Goal: Find specific page/section

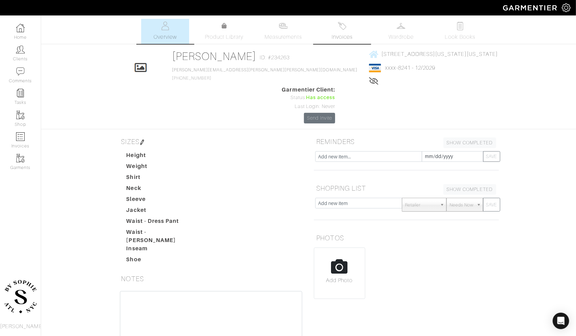
click at [337, 32] on link "Invoices" at bounding box center [343, 31] width 48 height 25
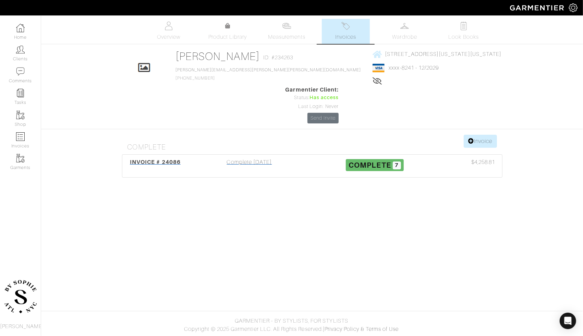
click at [178, 159] on span "INVOICE # 24086" at bounding box center [155, 162] width 51 height 7
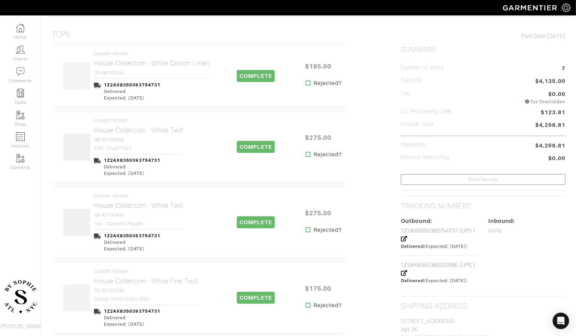
scroll to position [133, 0]
click at [138, 140] on h4 "N8-45106409" at bounding box center [139, 140] width 90 height 6
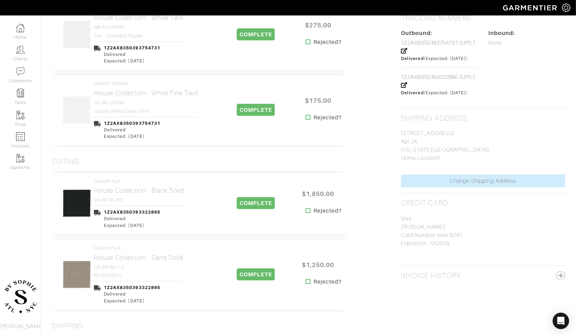
scroll to position [333, 0]
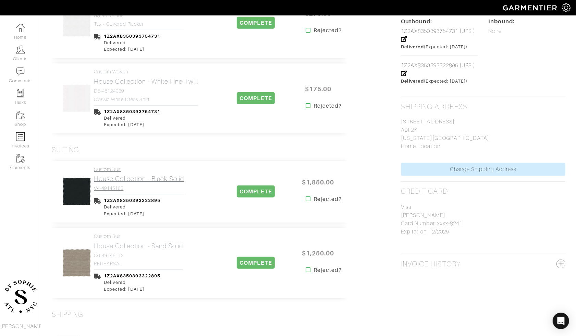
click at [143, 176] on h2 "House Collection - Black Solid" at bounding box center [139, 179] width 91 height 8
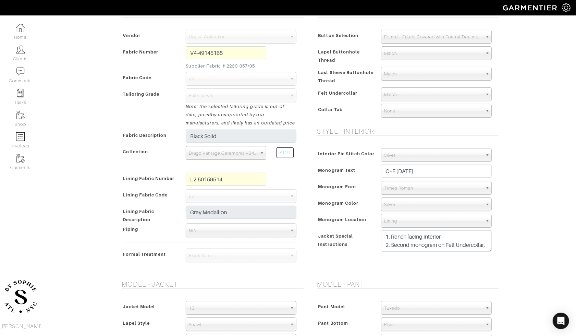
scroll to position [142, 0]
